Goal: Complete application form

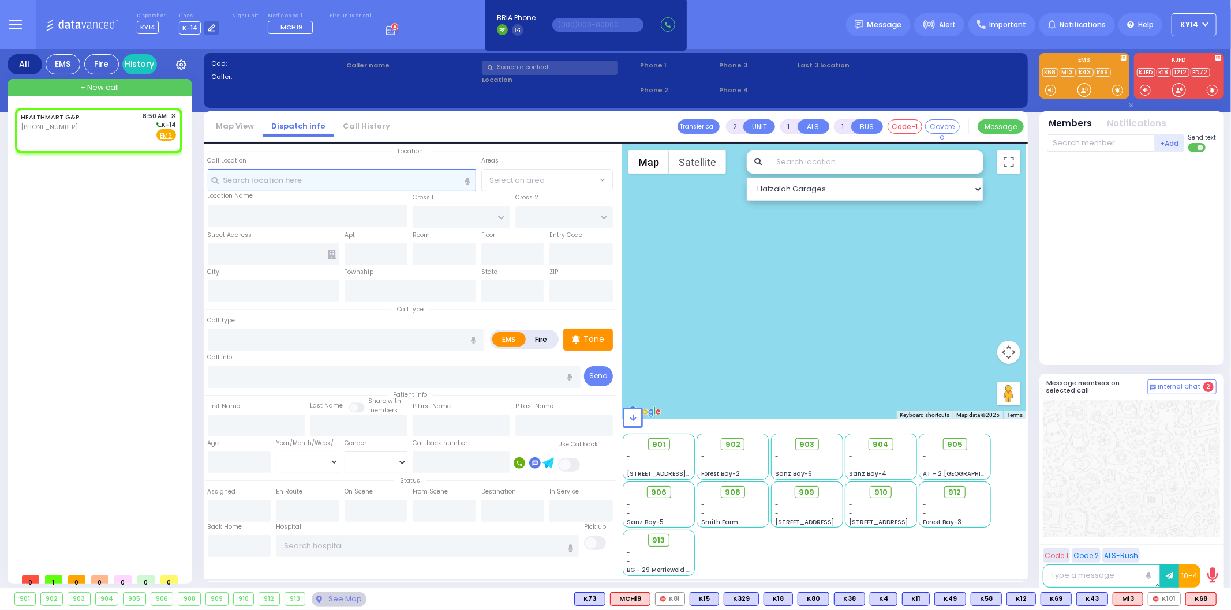
select select
radio input "true"
select select
type input "08:50"
select select "Hatzalah Garages"
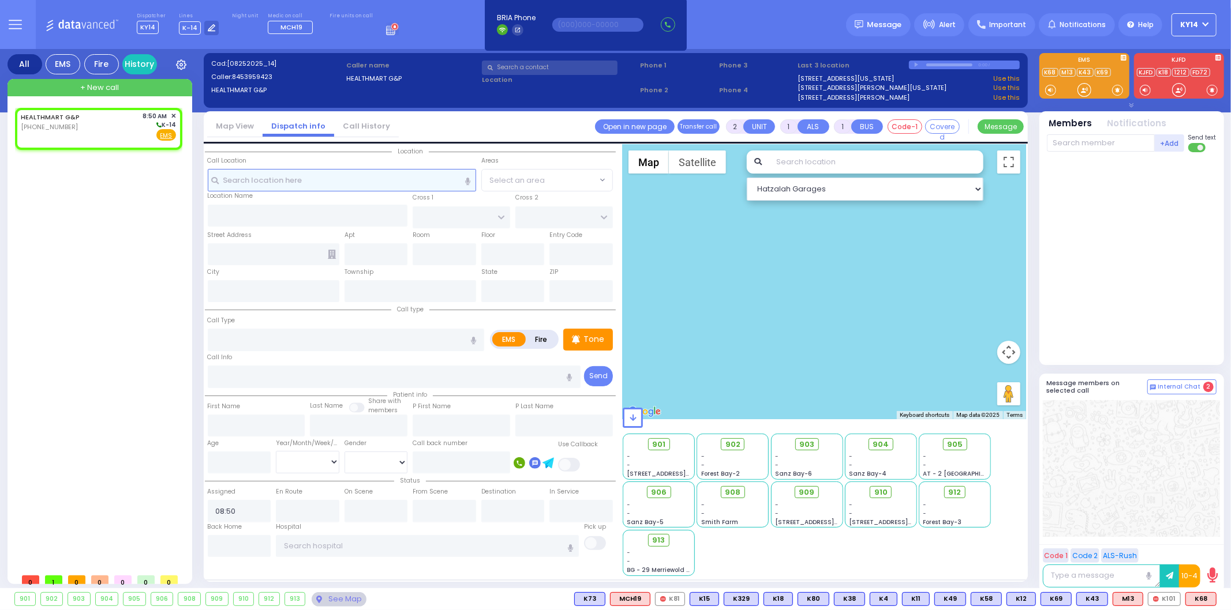
select select
radio input "true"
select select
select select "Hatzalah Garages"
select select
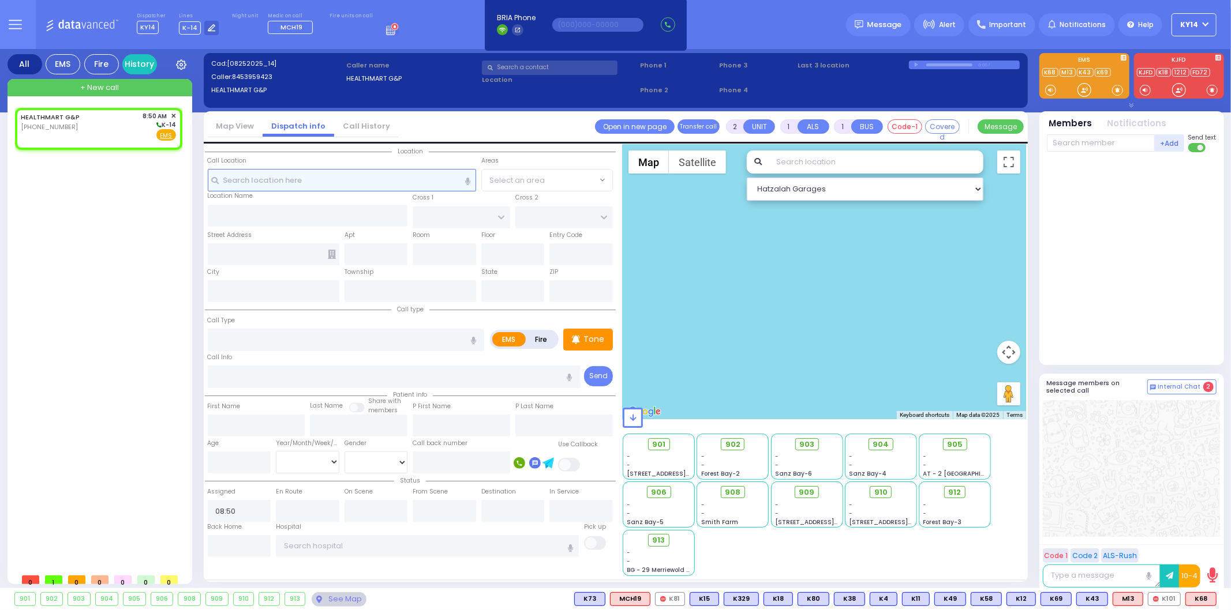
radio input "true"
select select
select select "Hatzalah Garages"
select select
radio input "true"
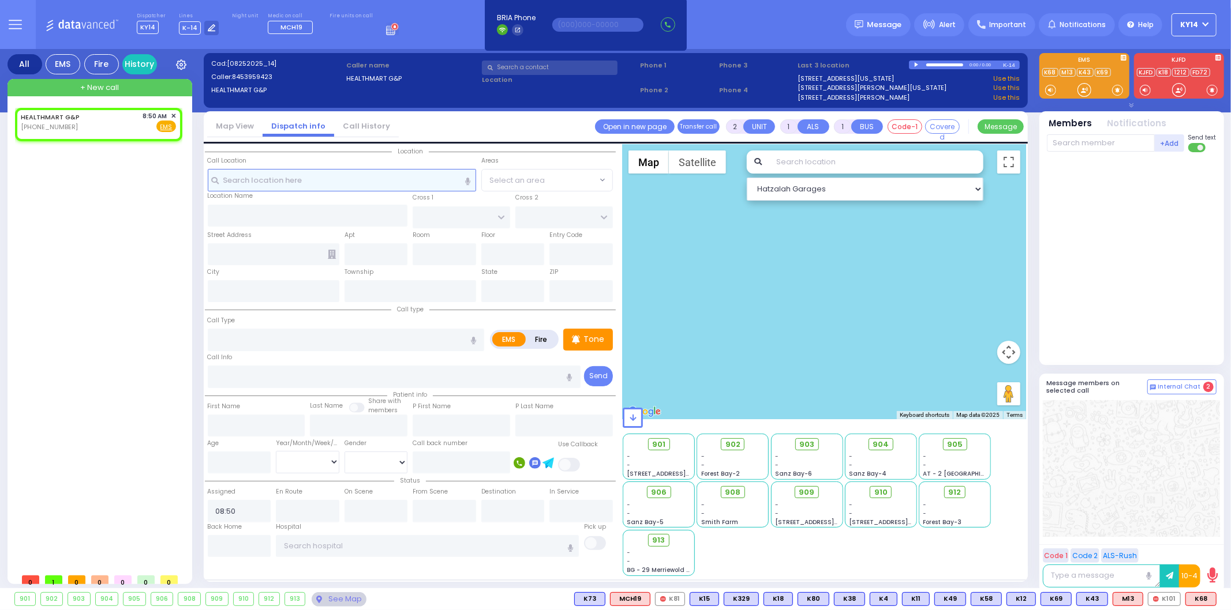
select select
select select "Hatzalah Garages"
